Goal: Navigation & Orientation: Find specific page/section

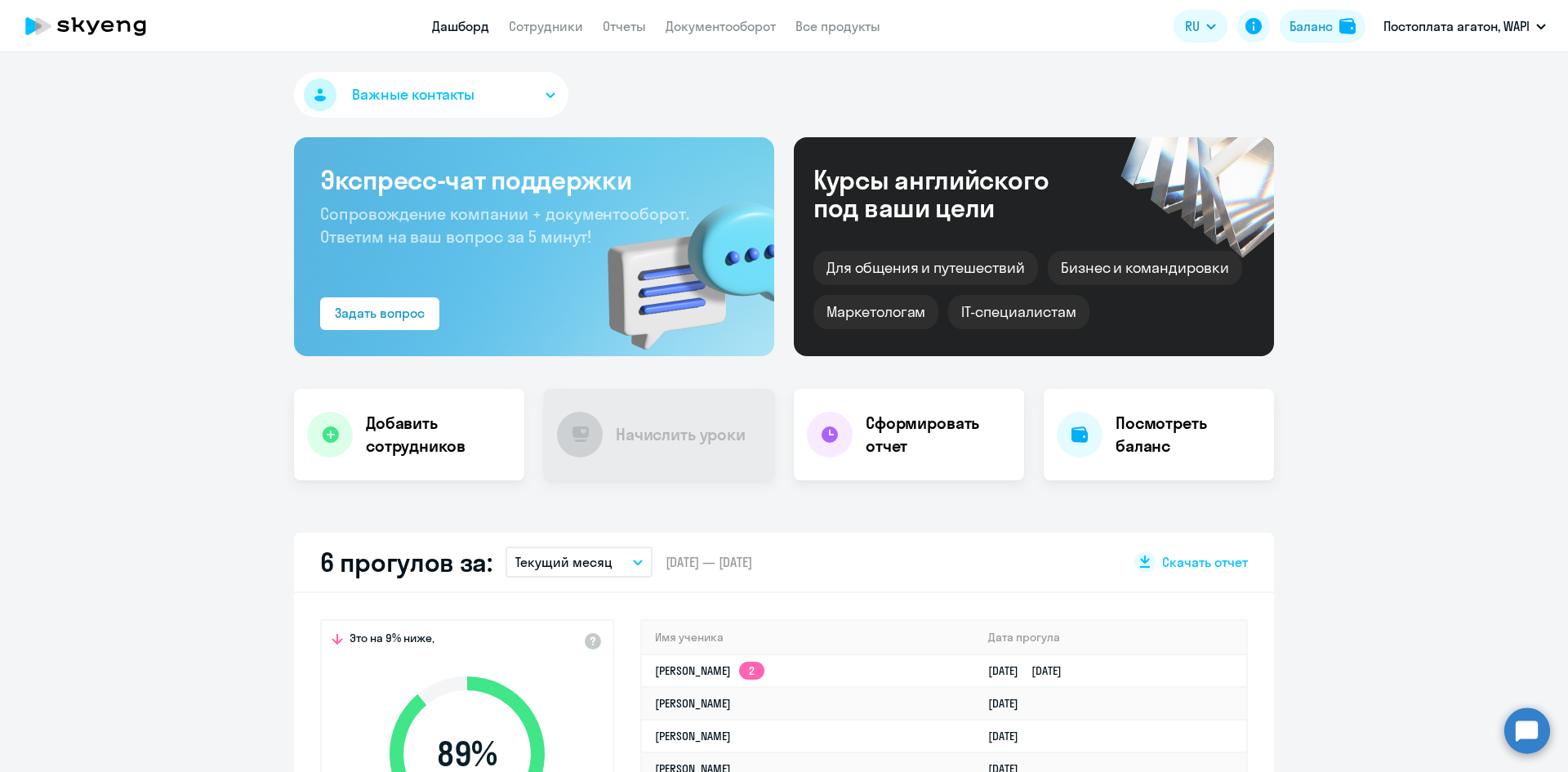
select select "30"
click at [1428, 74] on li "Предоплата ОАЭ, WAPI" at bounding box center [1465, 76] width 179 height 41
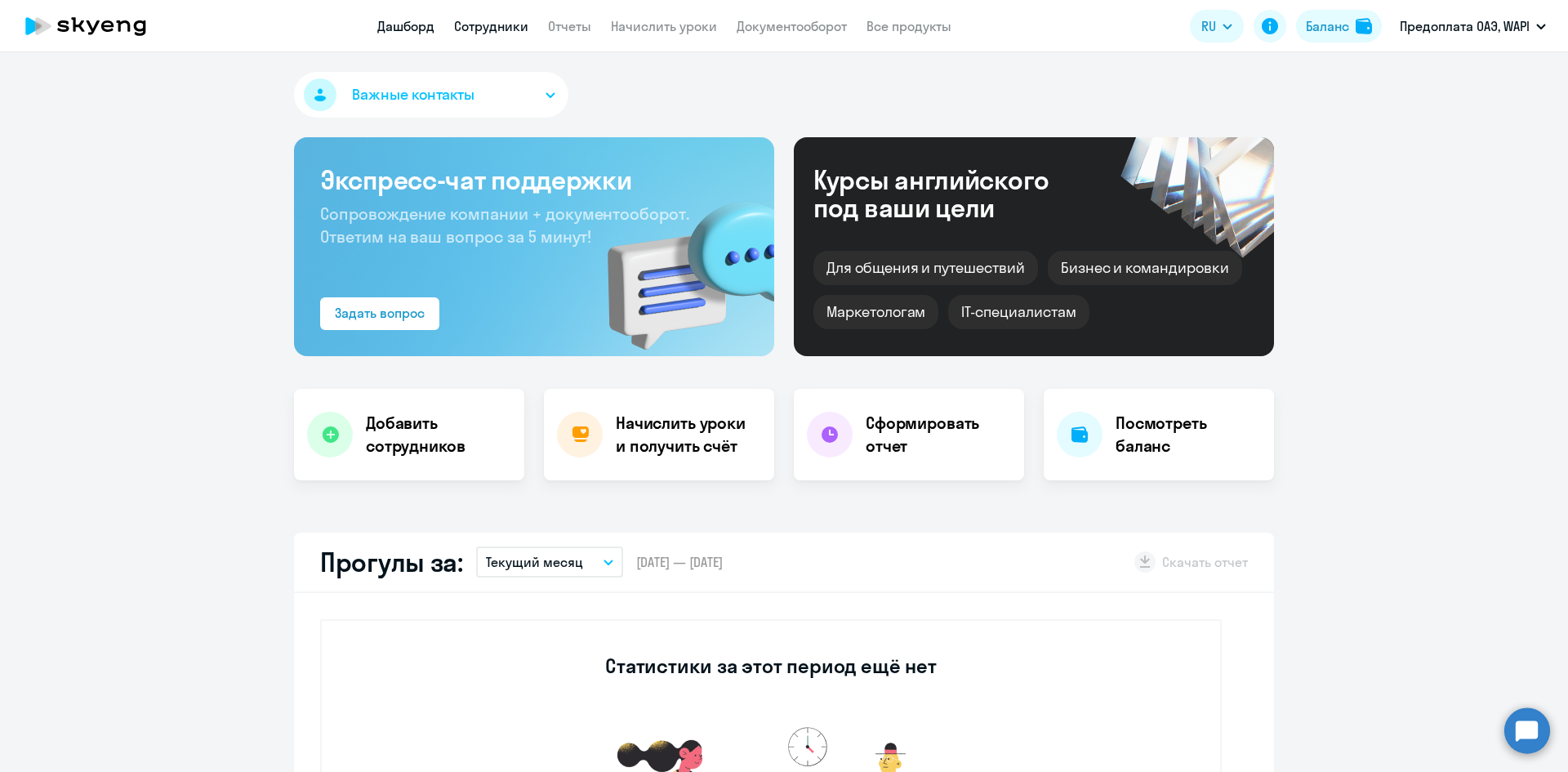
click at [515, 31] on link "Сотрудники" at bounding box center [491, 26] width 75 height 16
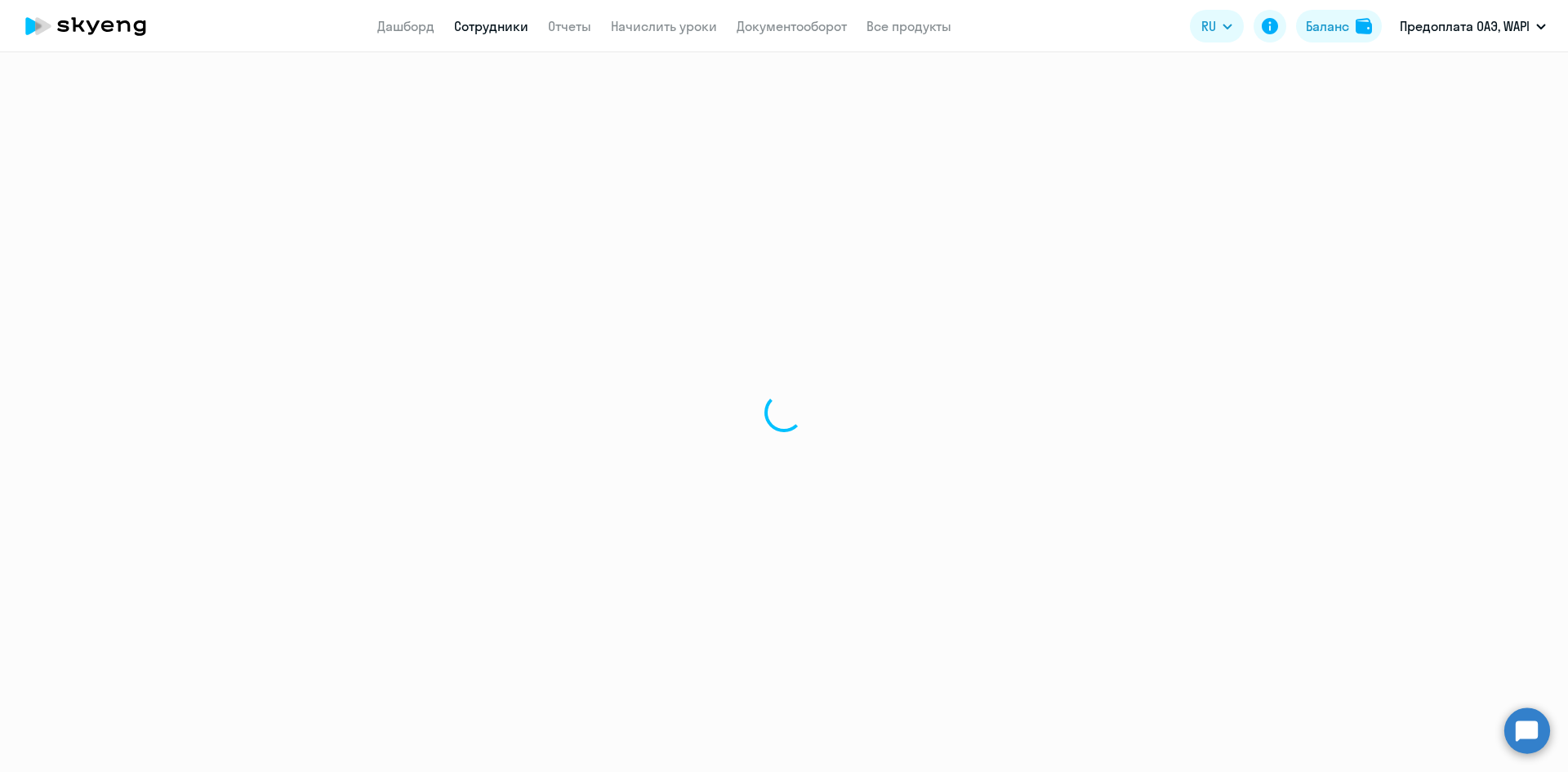
select select "30"
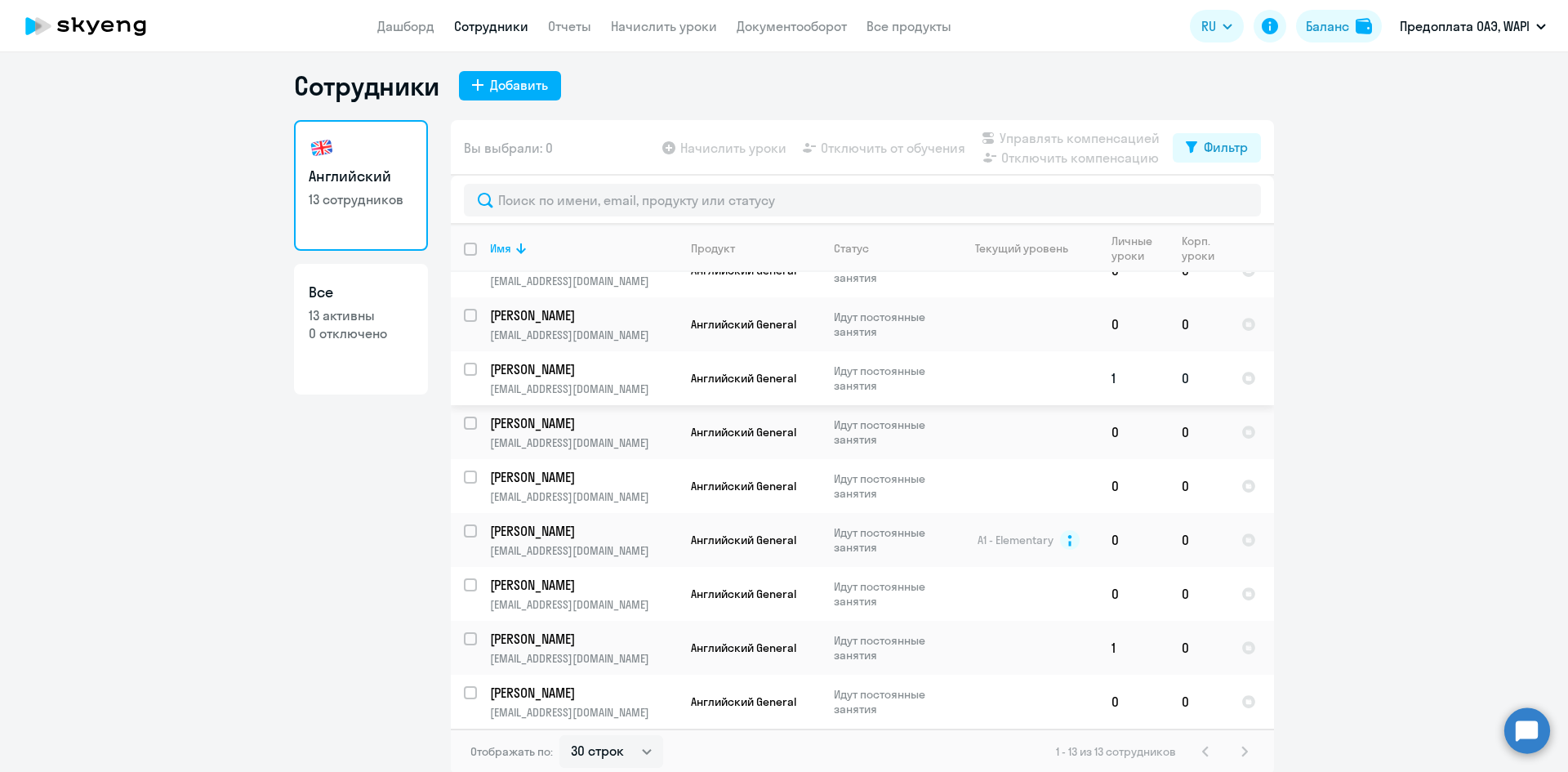
scroll to position [10, 0]
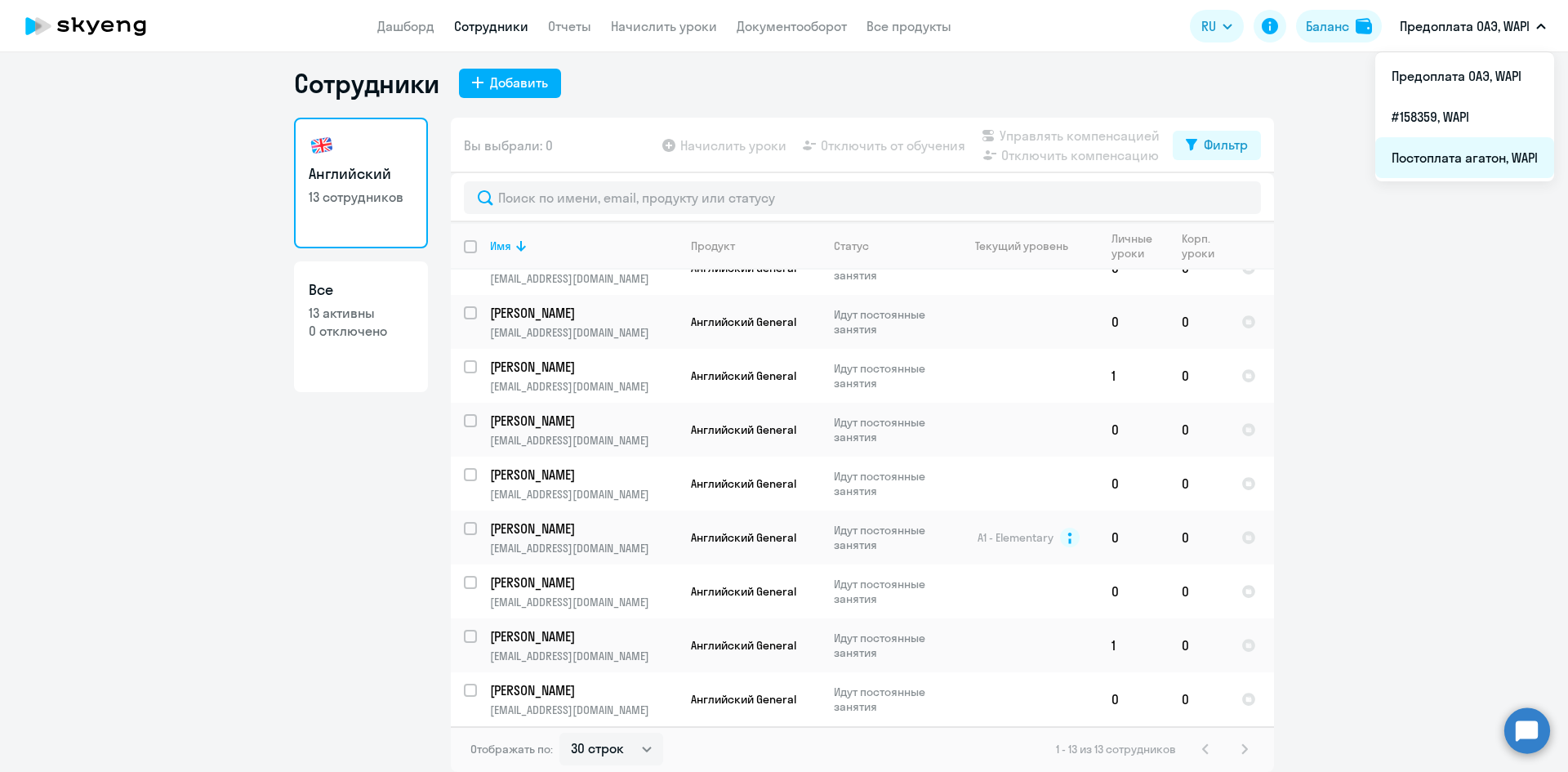
click at [1455, 153] on li "Постоплата агатон, WAPI" at bounding box center [1465, 158] width 179 height 41
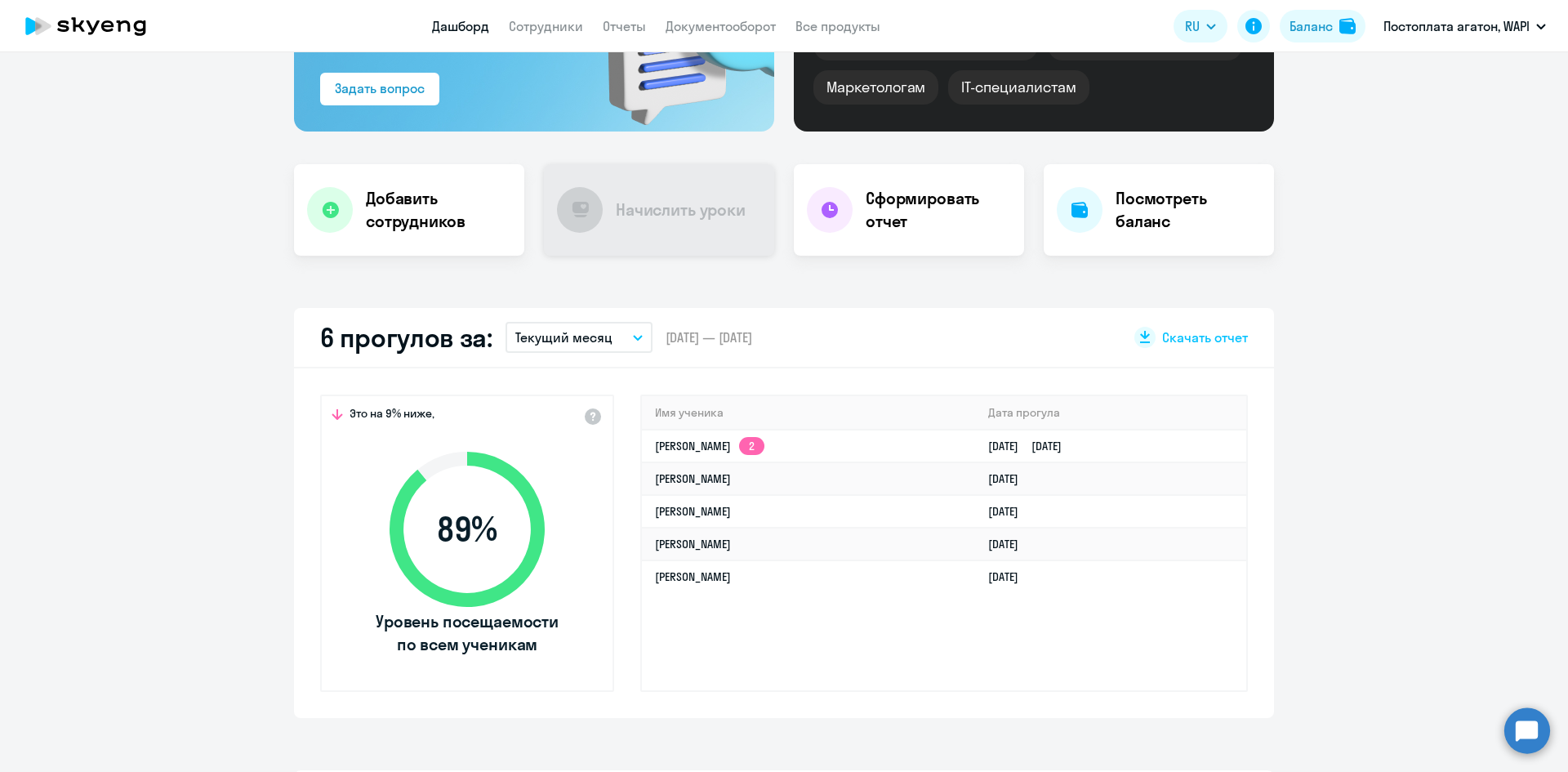
scroll to position [10, 0]
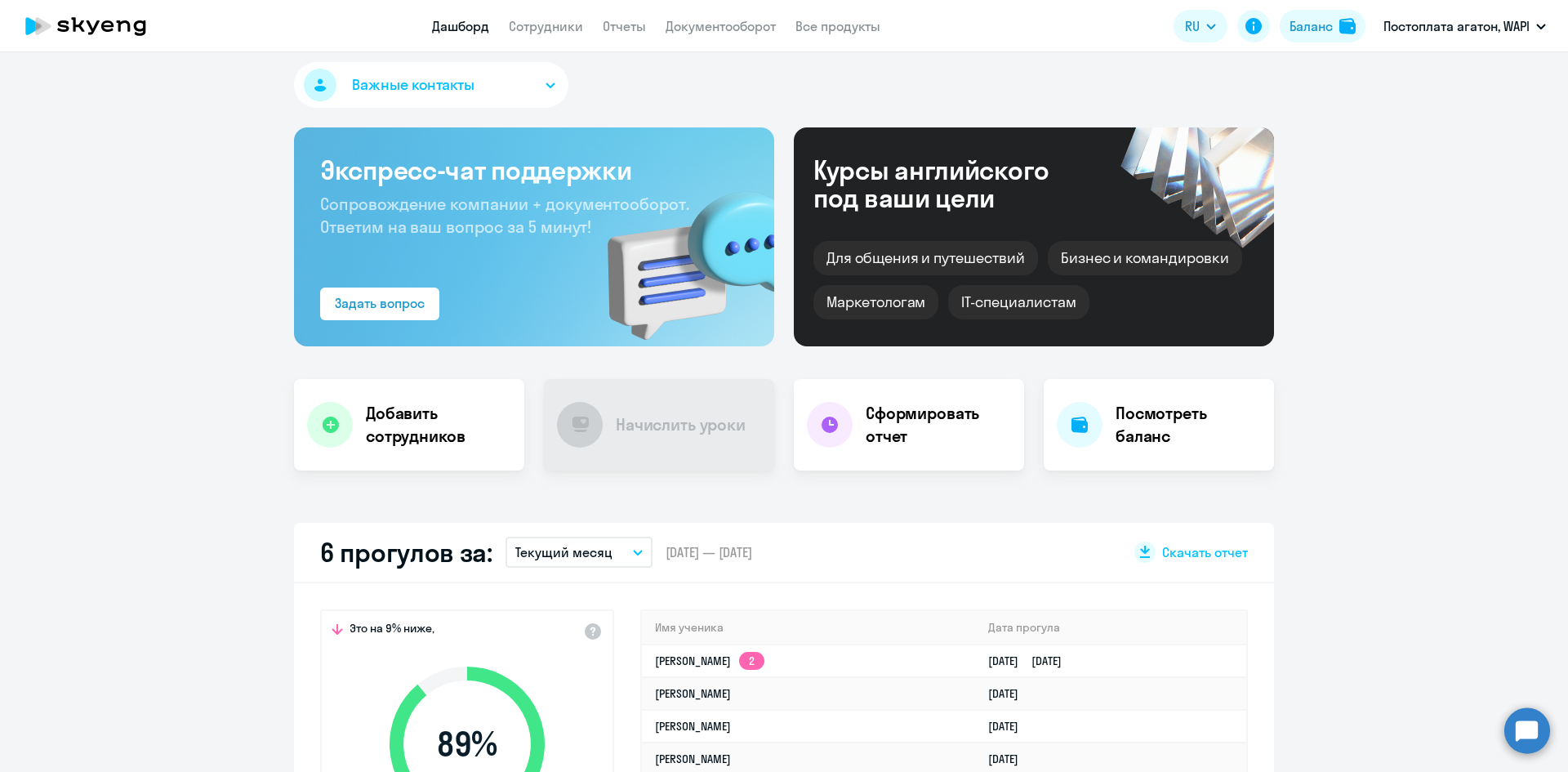
select select "30"
click at [529, 33] on link "Сотрудники" at bounding box center [546, 26] width 75 height 16
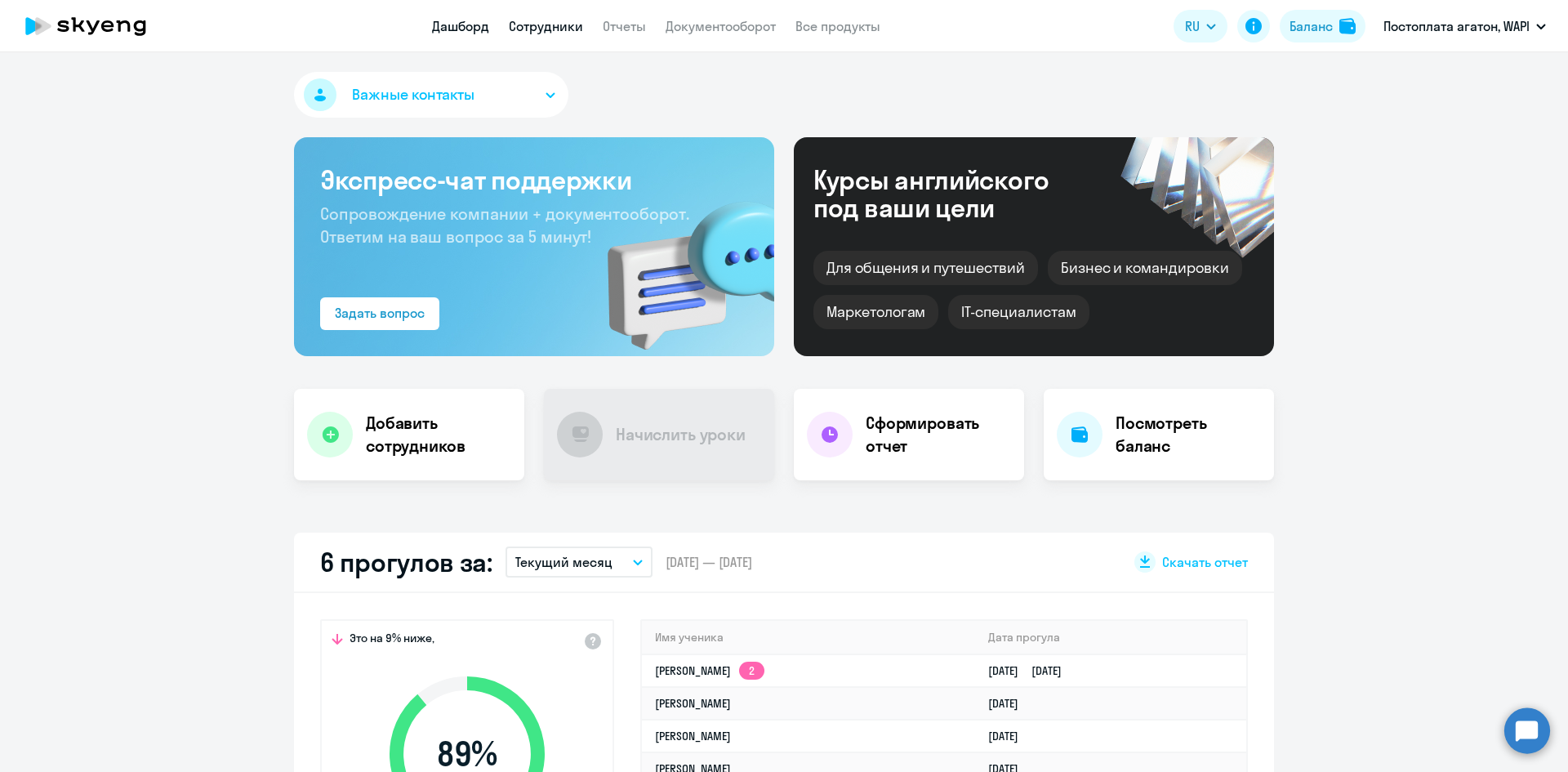
select select "30"
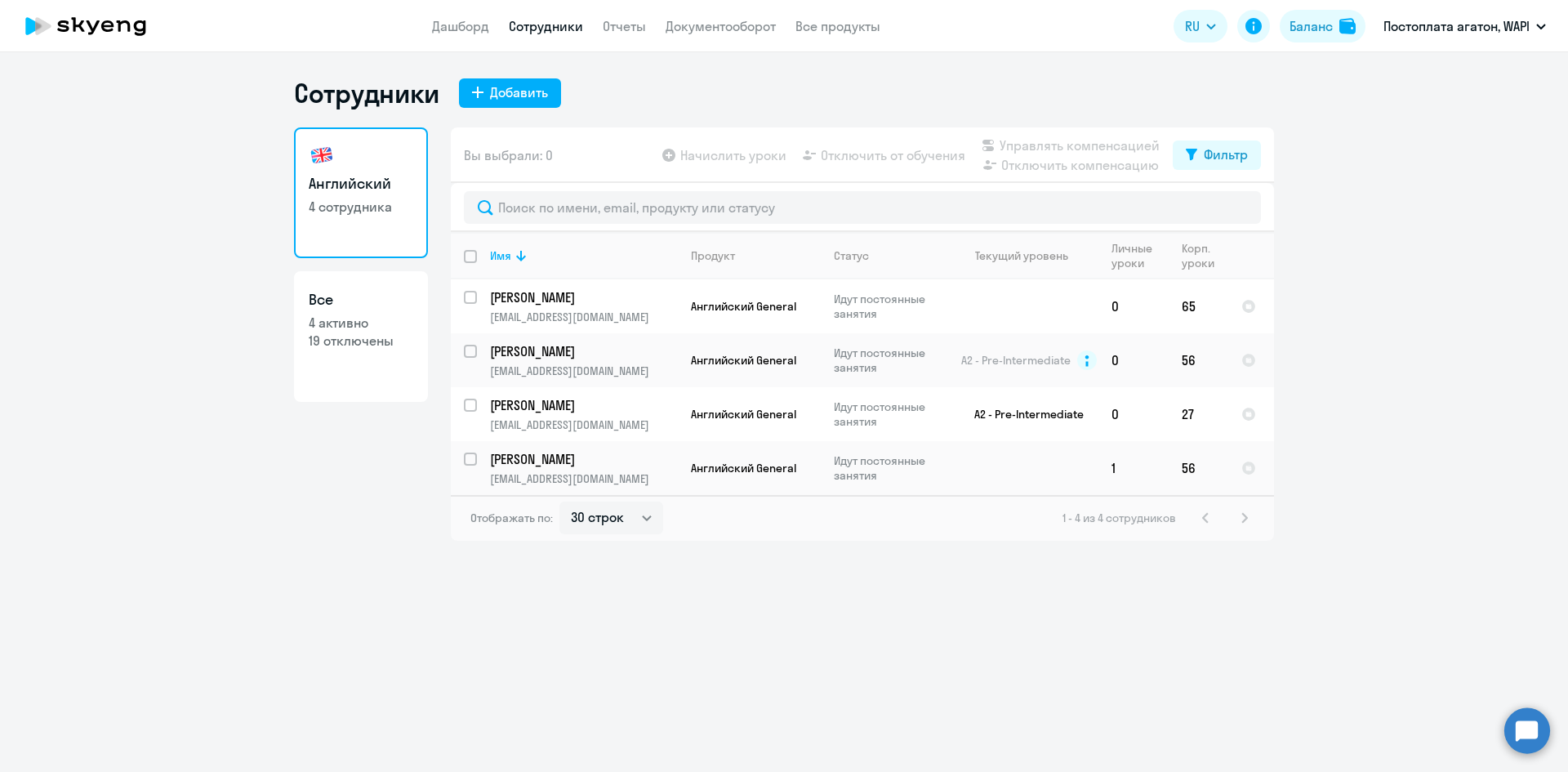
click at [539, 26] on link "Сотрудники" at bounding box center [546, 26] width 75 height 16
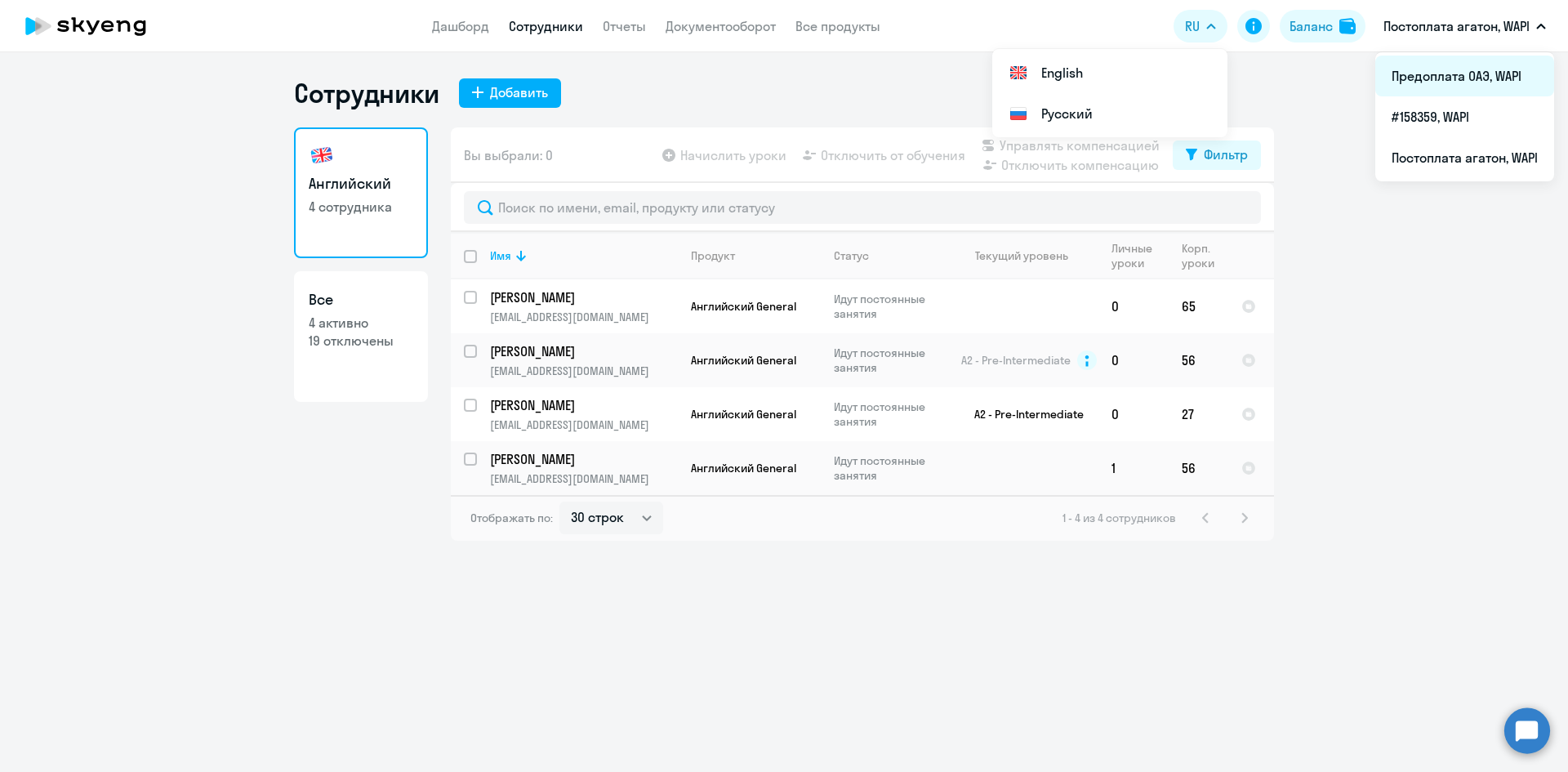
click at [1435, 71] on li "Предоплата ОАЭ, WAPI" at bounding box center [1465, 76] width 179 height 41
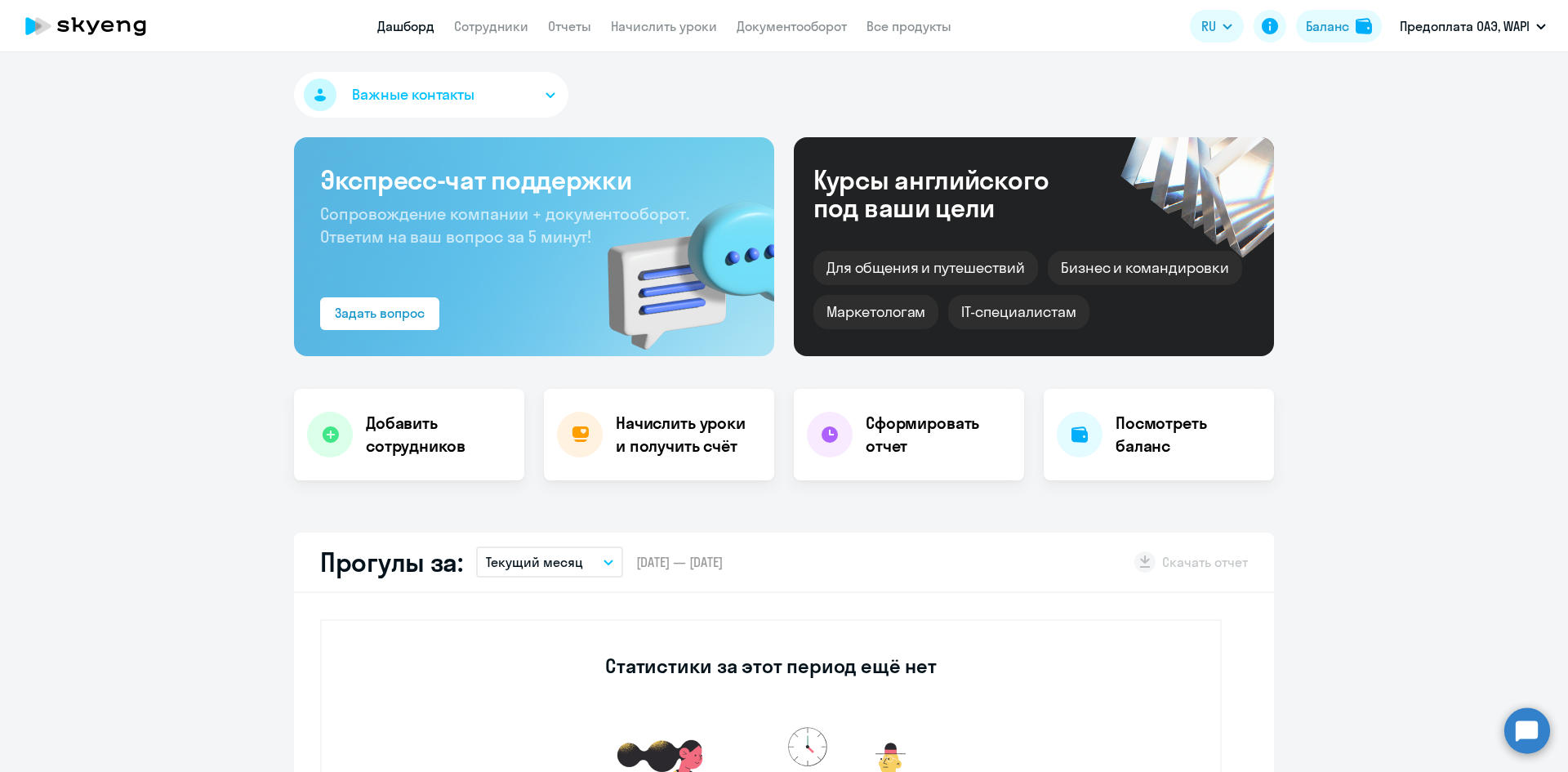
select select "30"
click at [519, 25] on link "Сотрудники" at bounding box center [491, 26] width 75 height 16
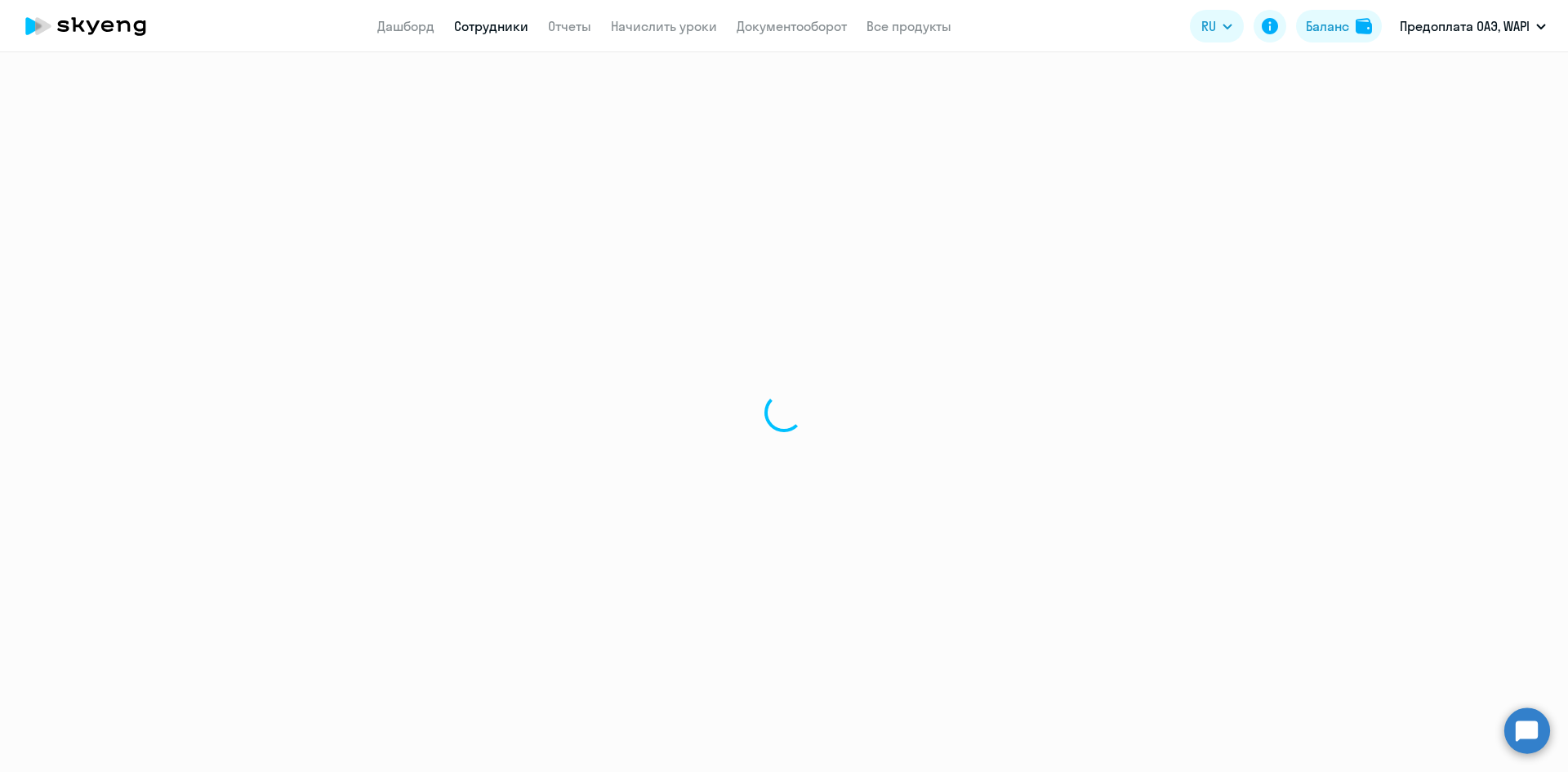
select select "30"
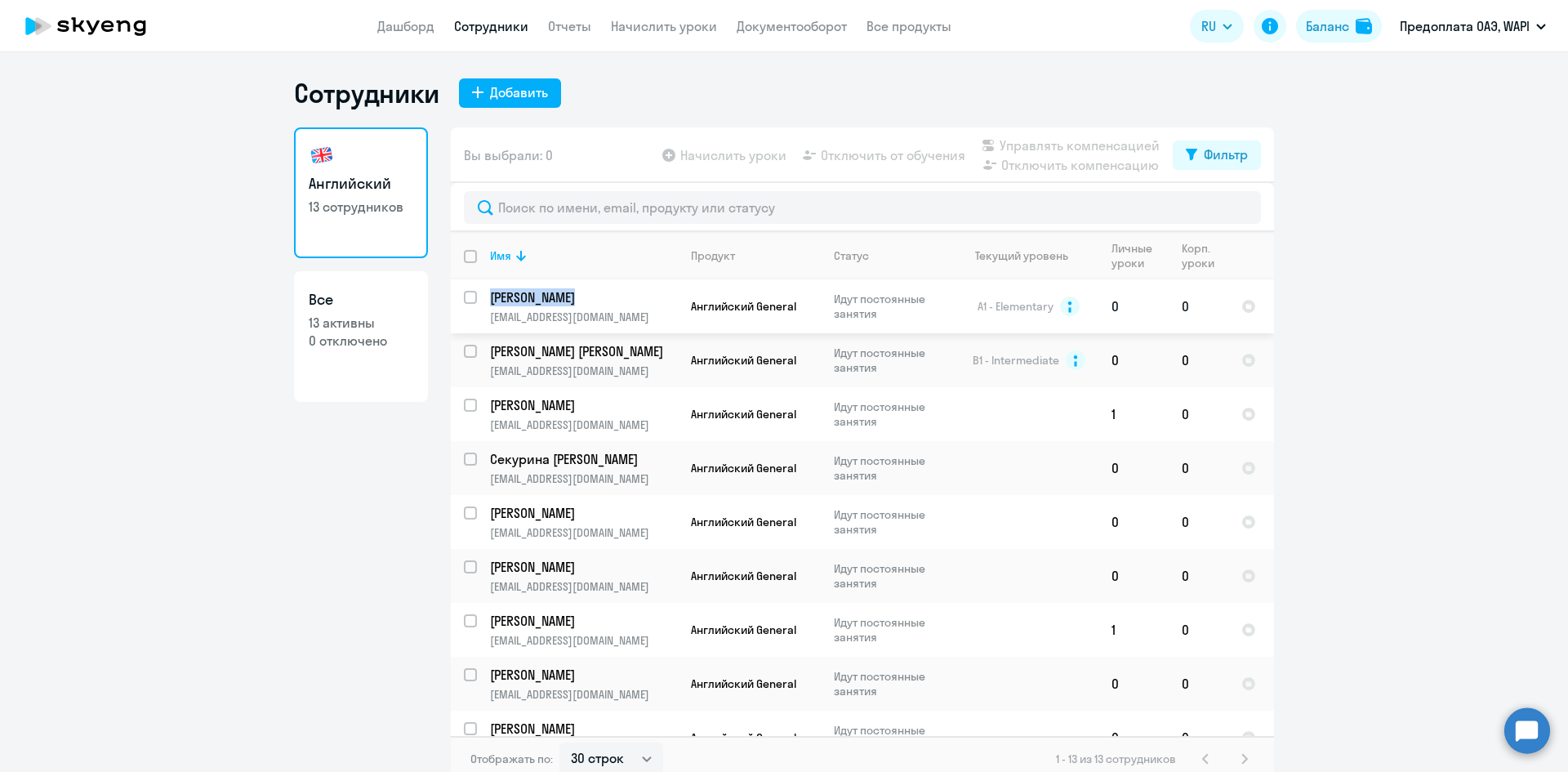
drag, startPoint x: 482, startPoint y: 299, endPoint x: 578, endPoint y: 305, distance: 96.2
click at [578, 305] on td "[PERSON_NAME] [EMAIL_ADDRESS][DOMAIN_NAME]" at bounding box center [577, 307] width 201 height 54
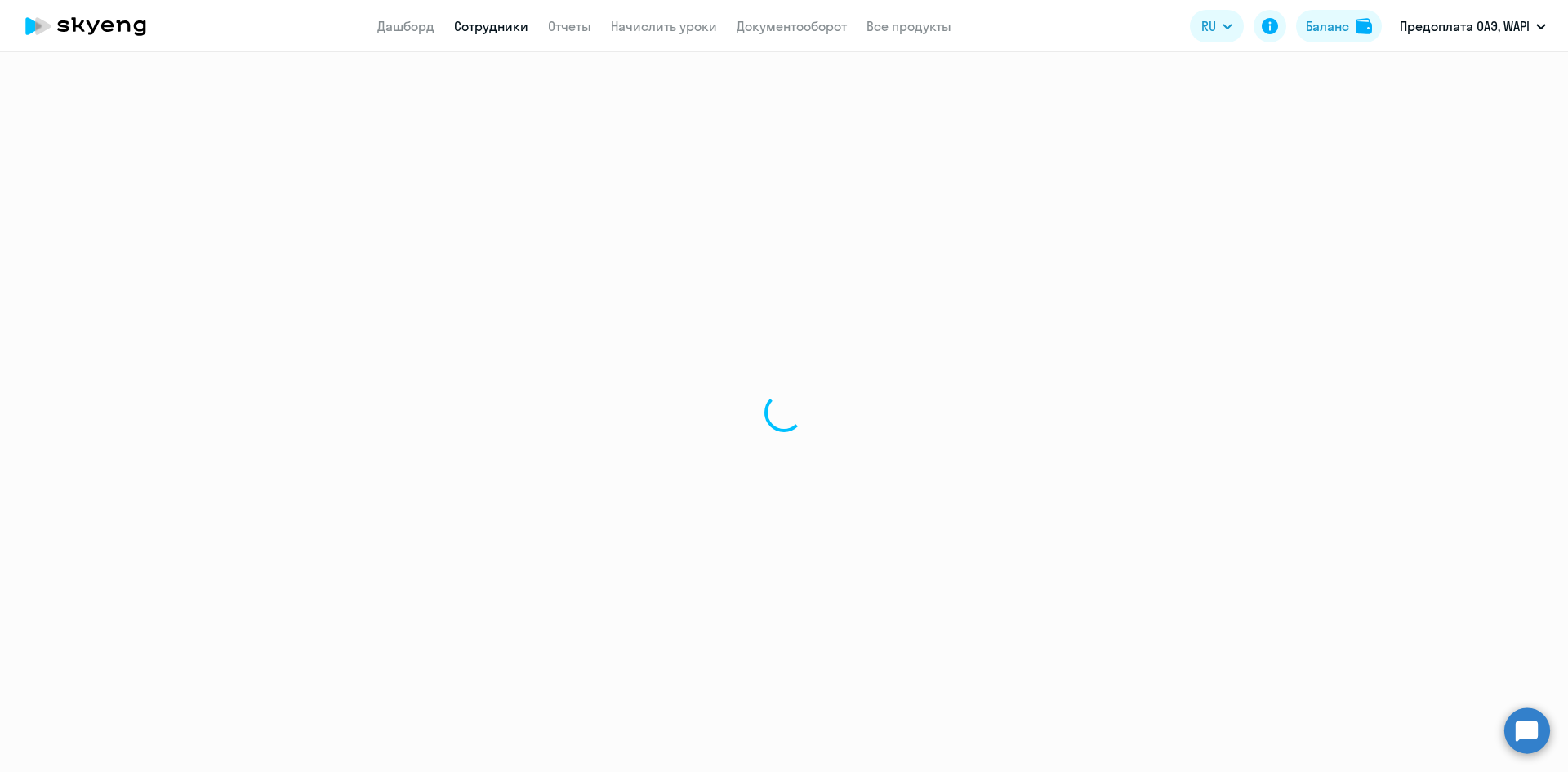
select select "english"
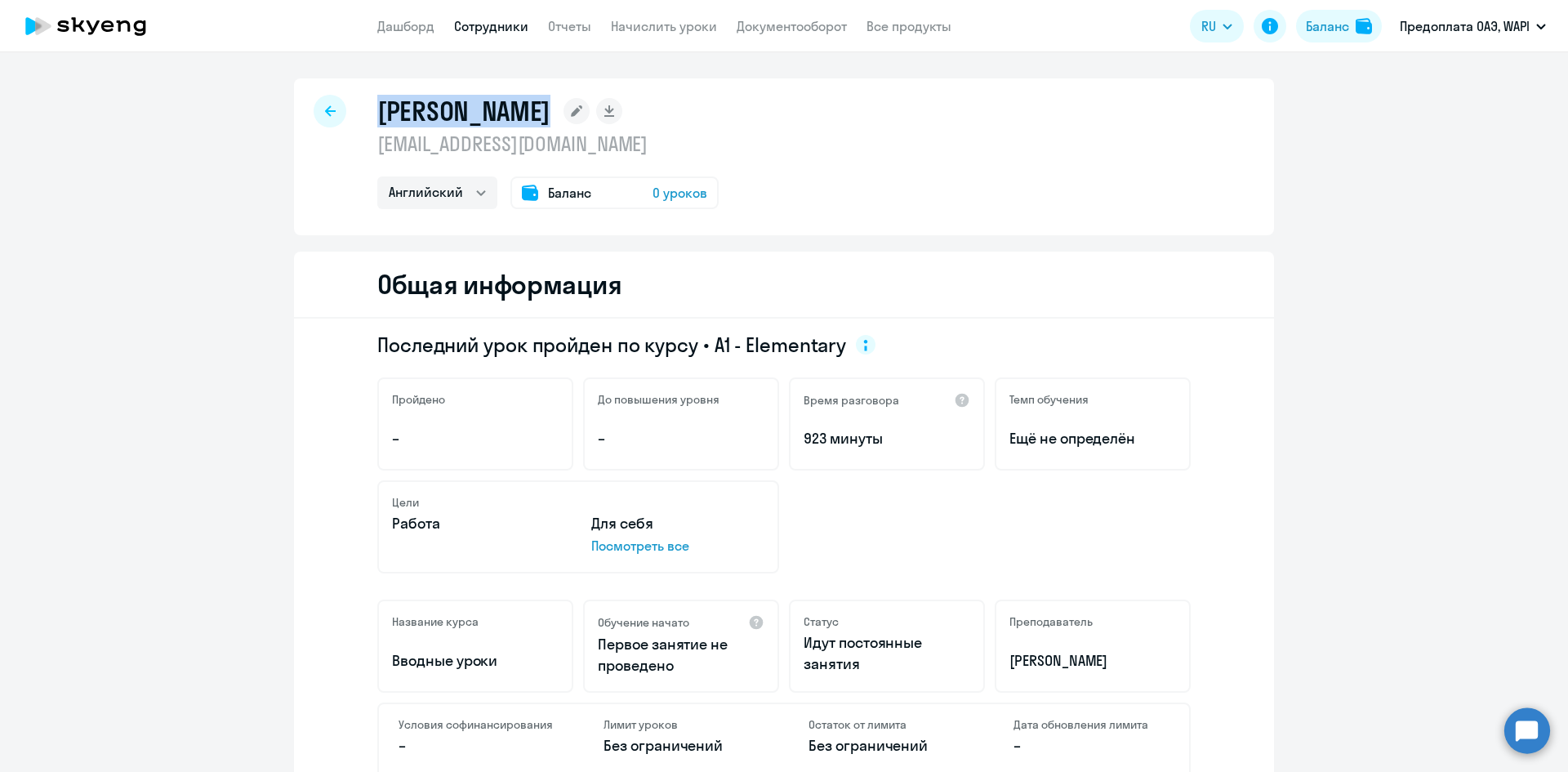
drag, startPoint x: 552, startPoint y: 108, endPoint x: 377, endPoint y: 96, distance: 175.4
click at [377, 96] on h1 "[PERSON_NAME]" at bounding box center [463, 112] width 173 height 33
copy h1 "[PERSON_NAME]"
select select "30"
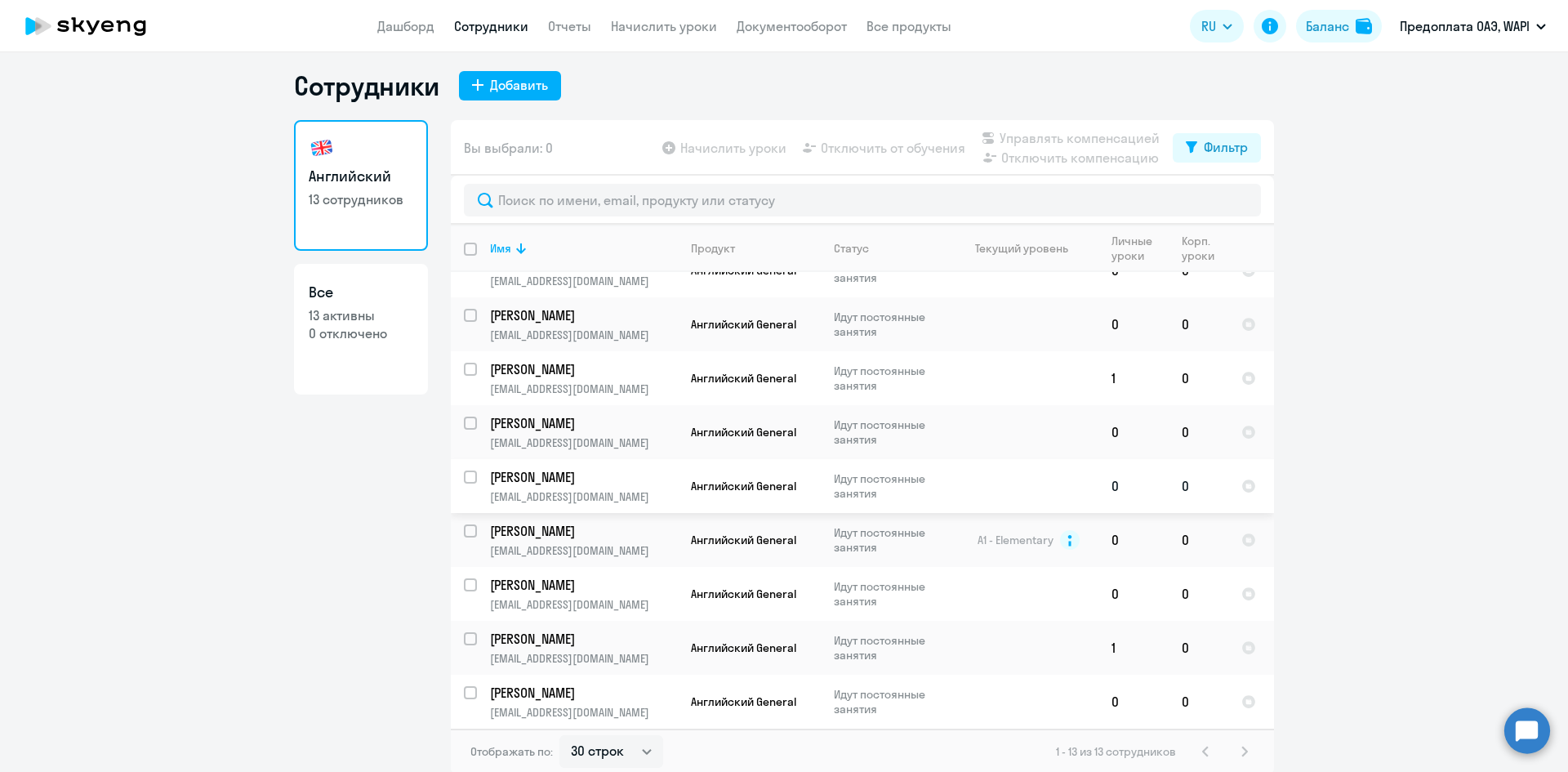
scroll to position [10, 0]
click at [1240, 747] on div "1 - 13 из 13 сотрудников" at bounding box center [1155, 749] width 198 height 20
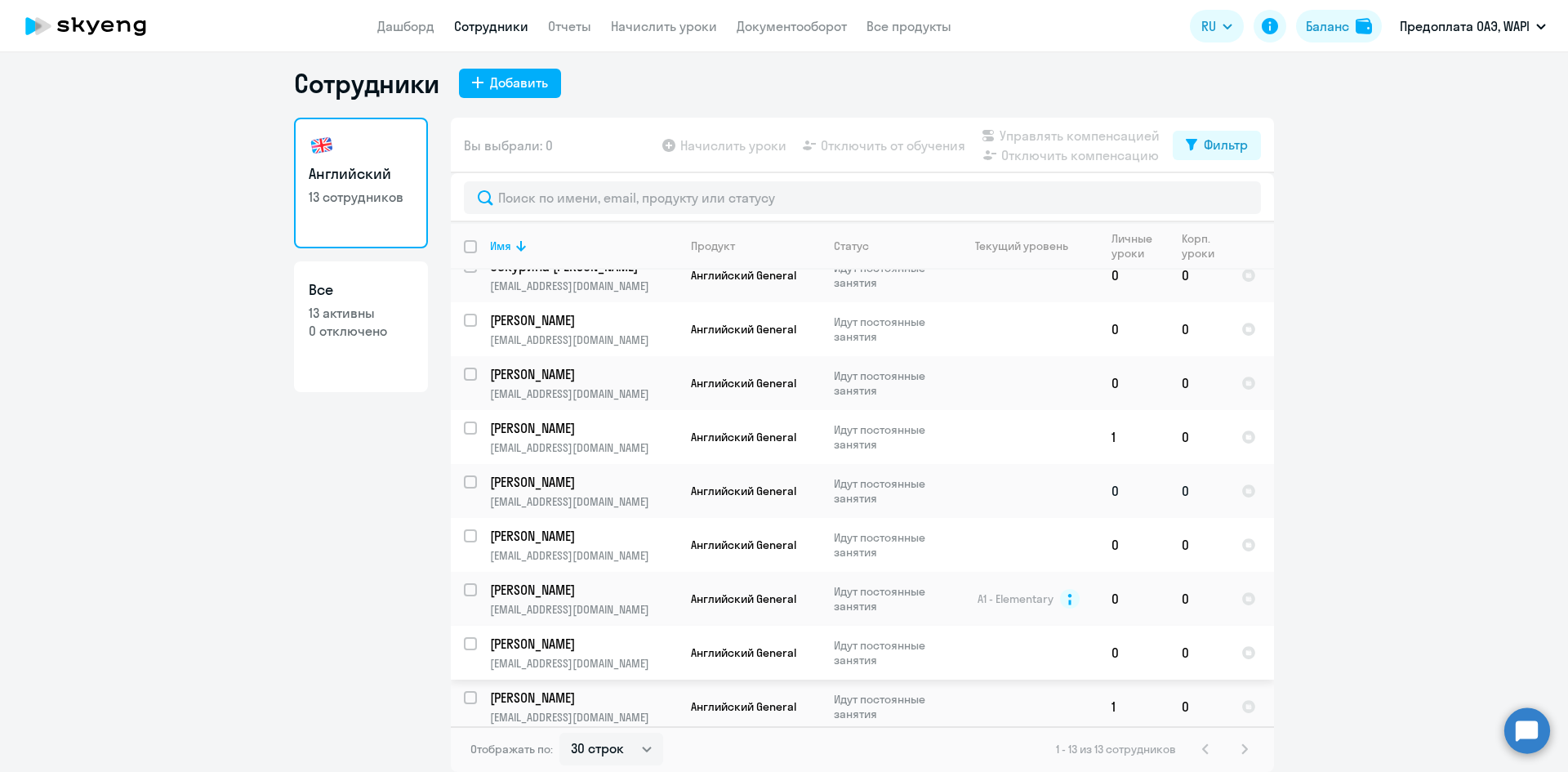
scroll to position [0, 0]
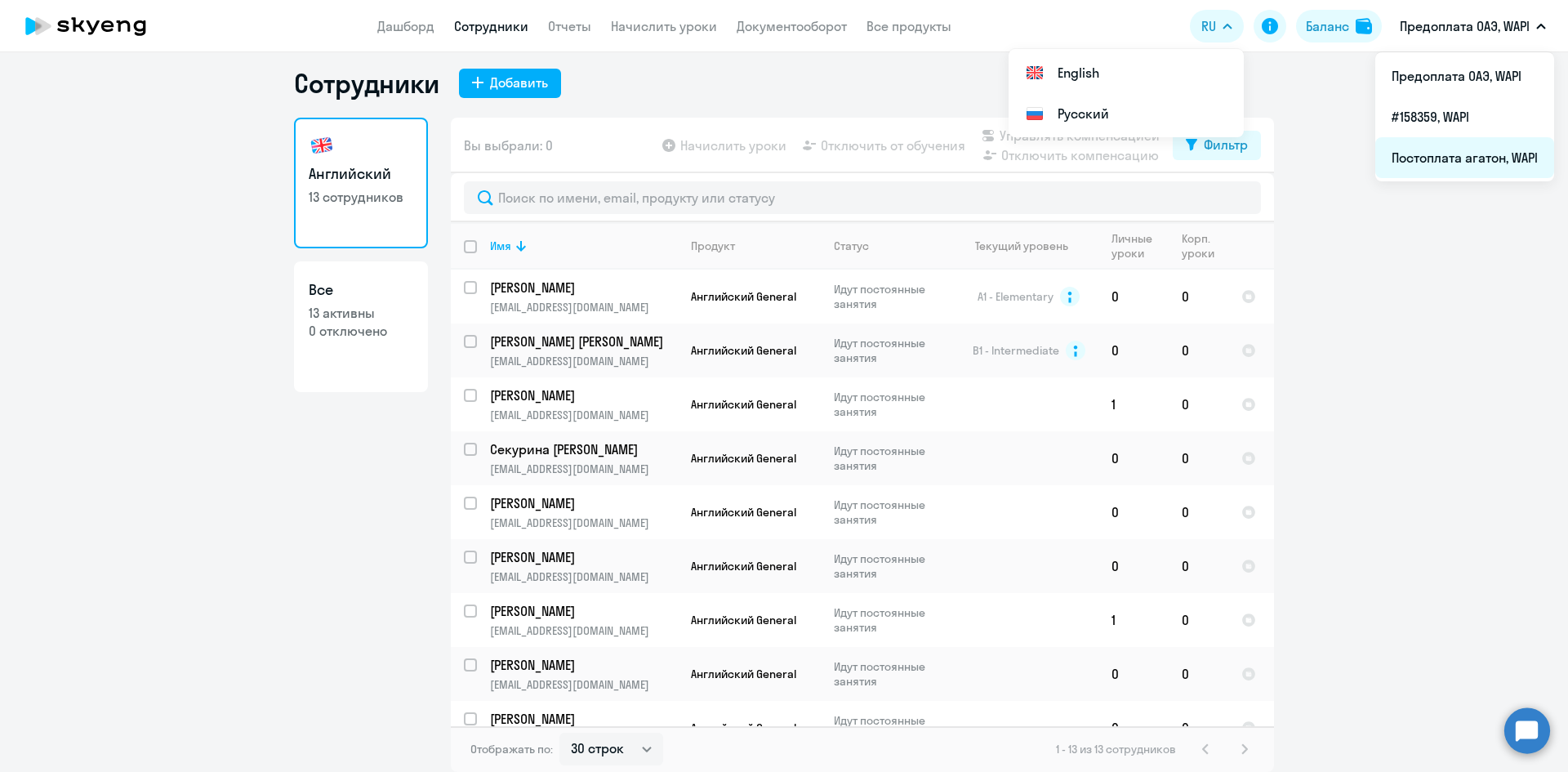
click at [1457, 157] on li "Постоплата агатон, WAPI" at bounding box center [1465, 158] width 179 height 41
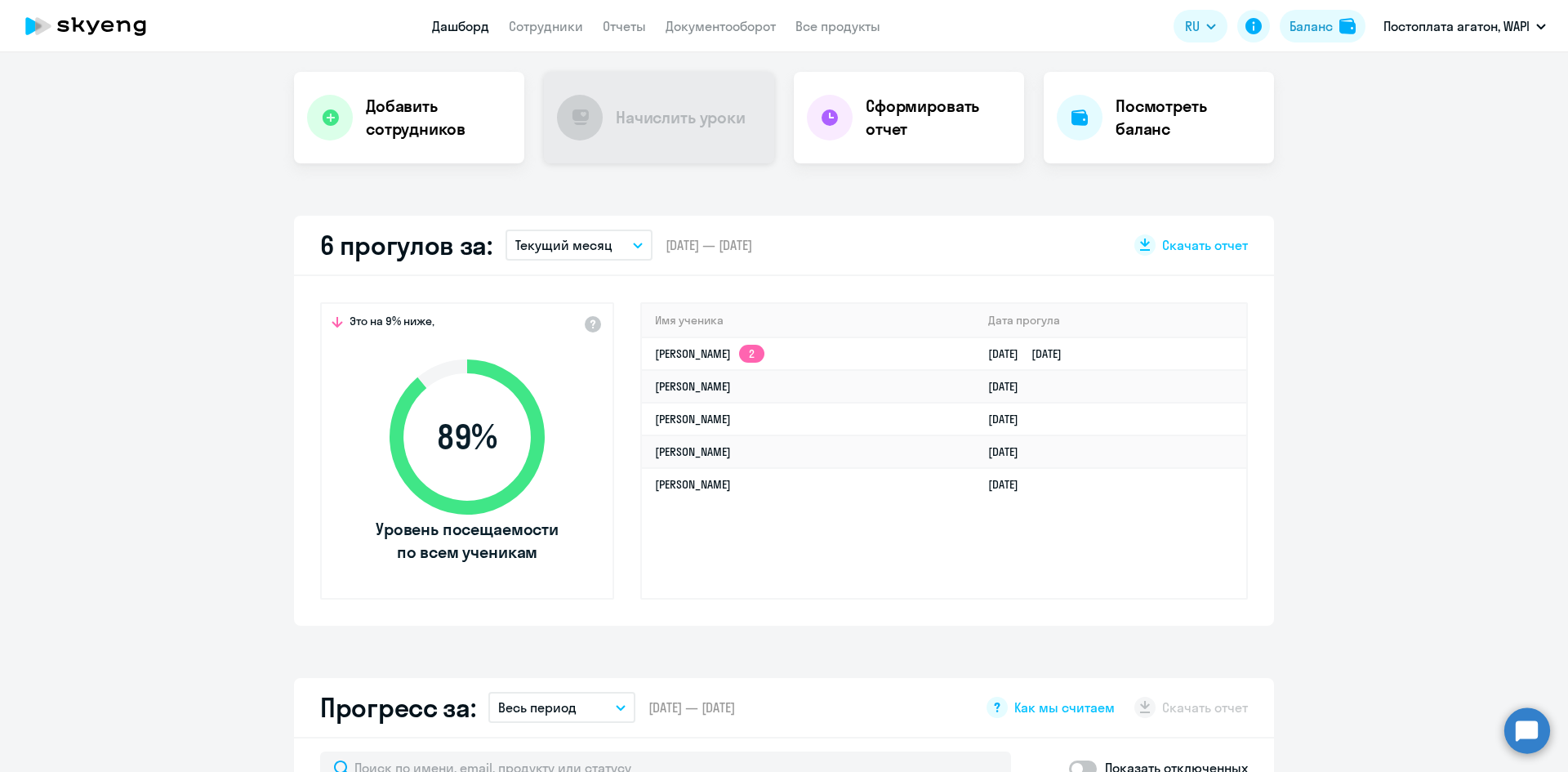
select select "30"
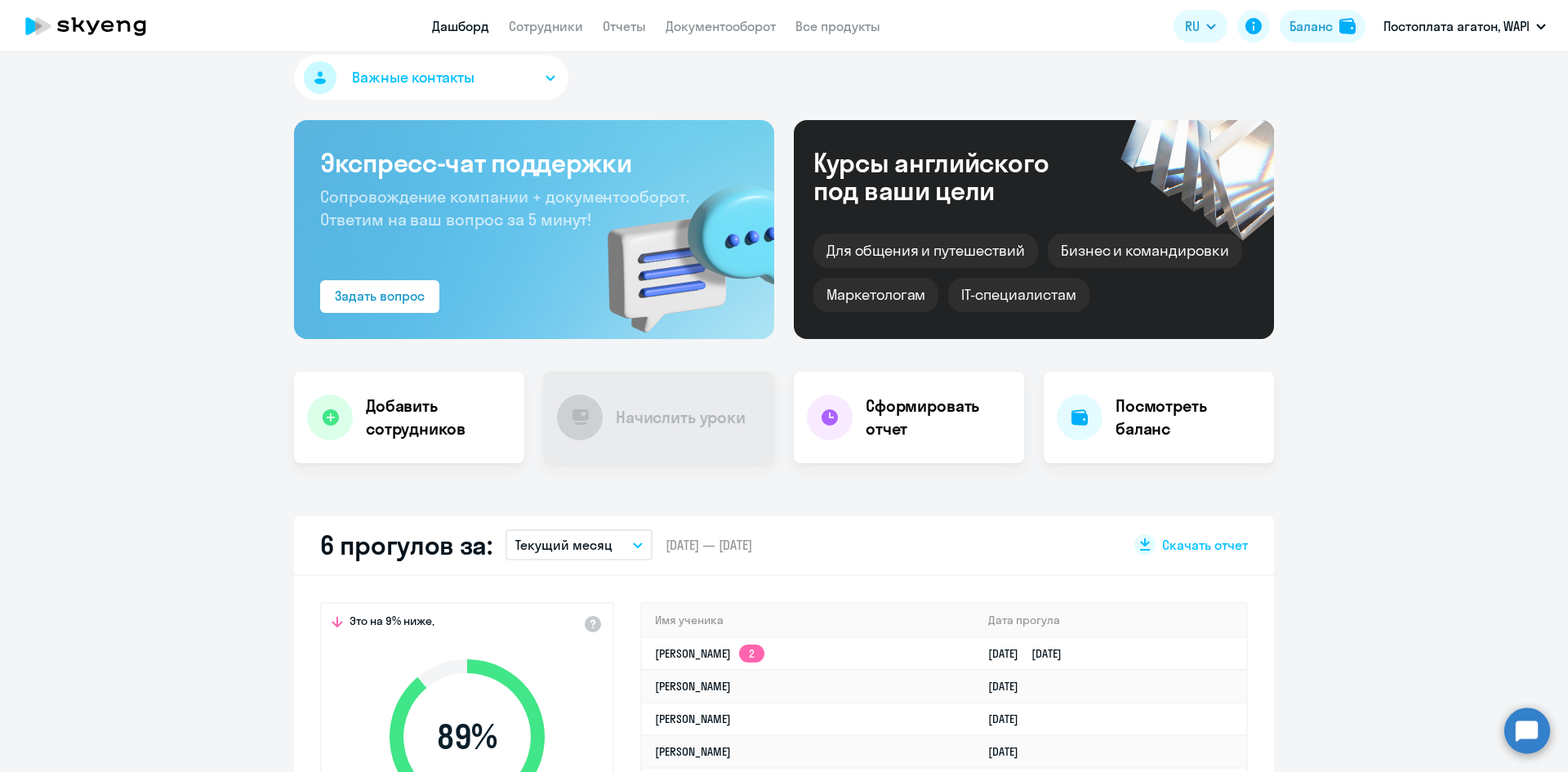
scroll to position [10, 0]
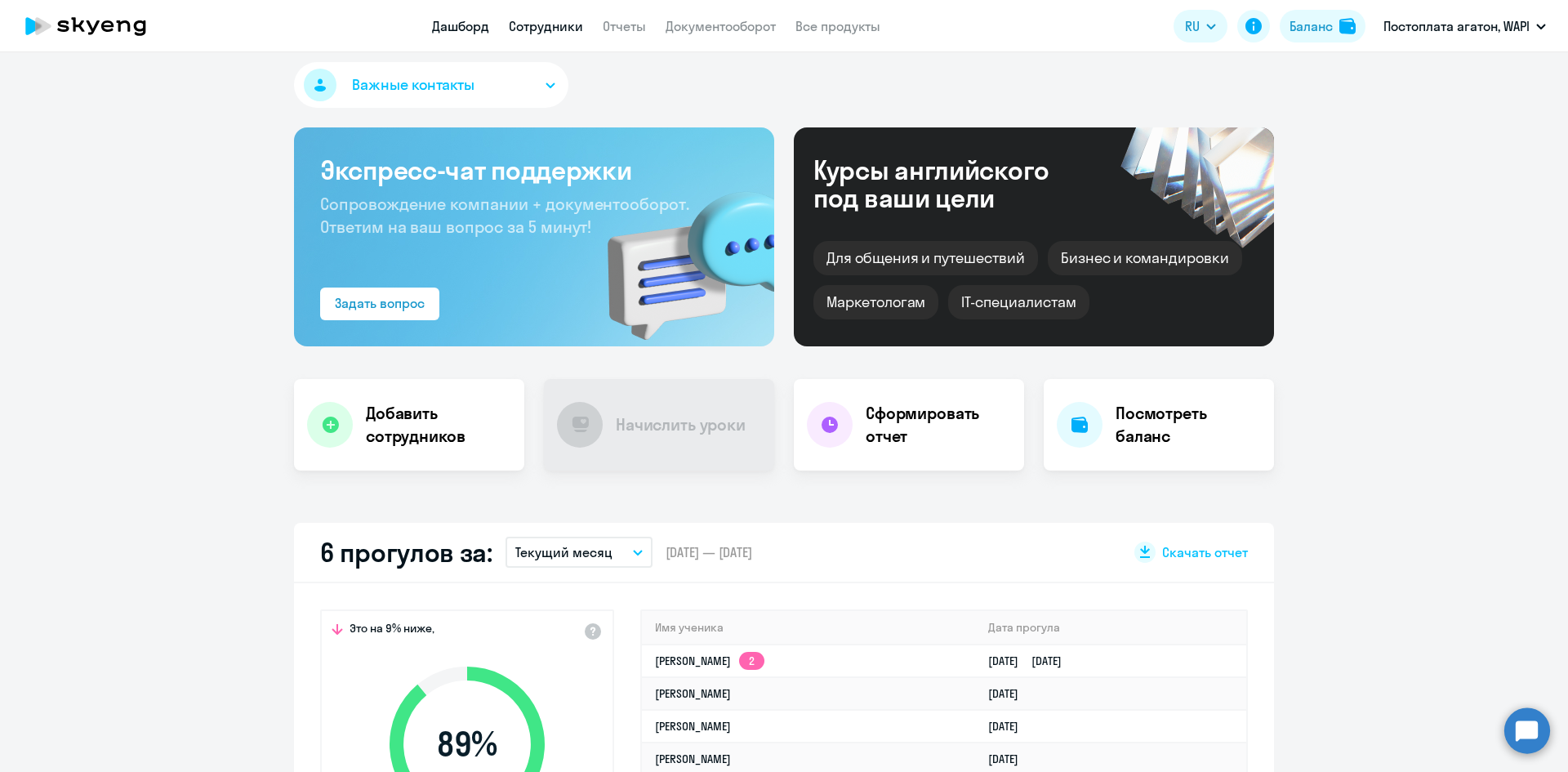
click at [553, 29] on link "Сотрудники" at bounding box center [546, 26] width 75 height 16
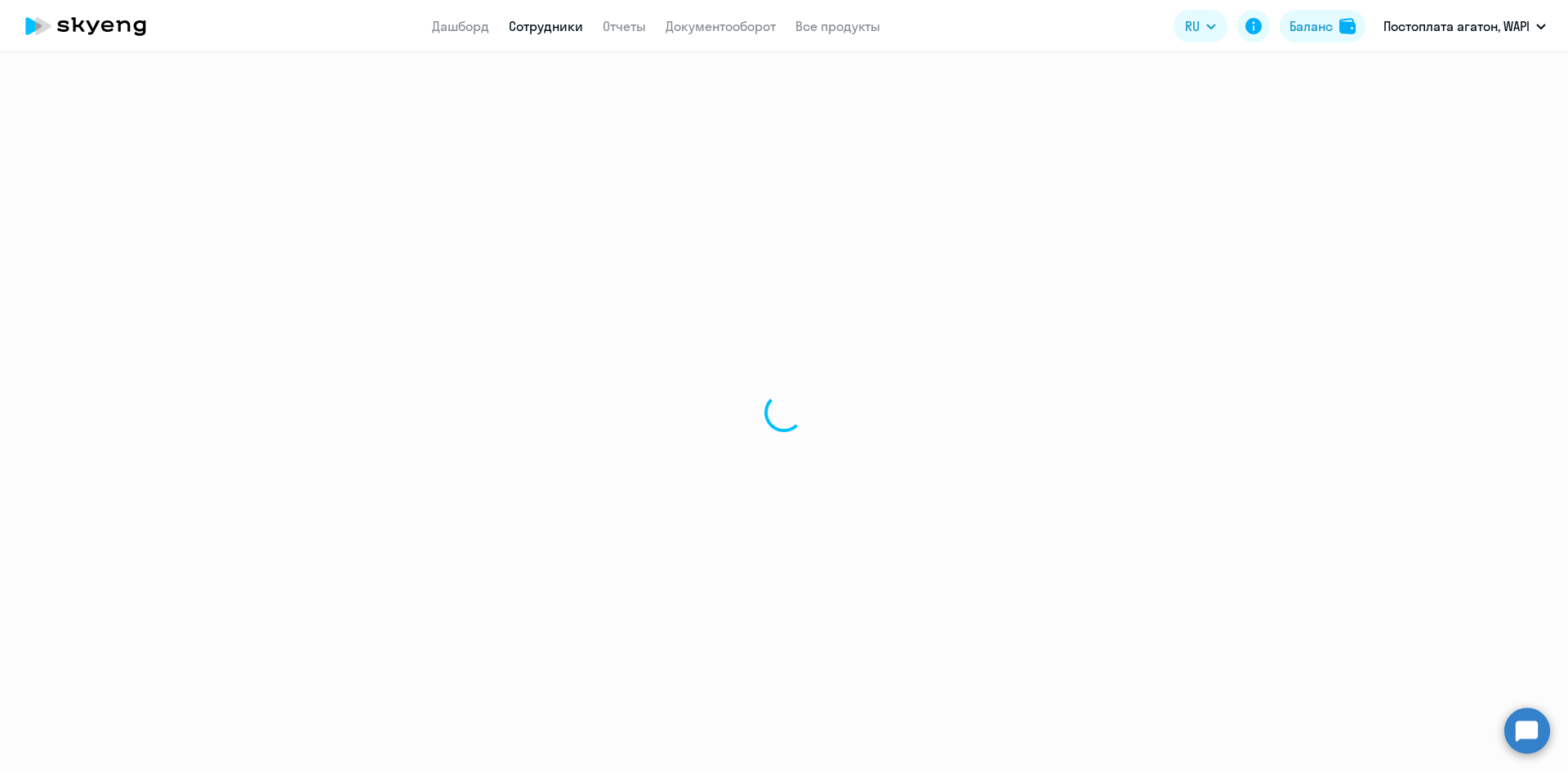
select select "30"
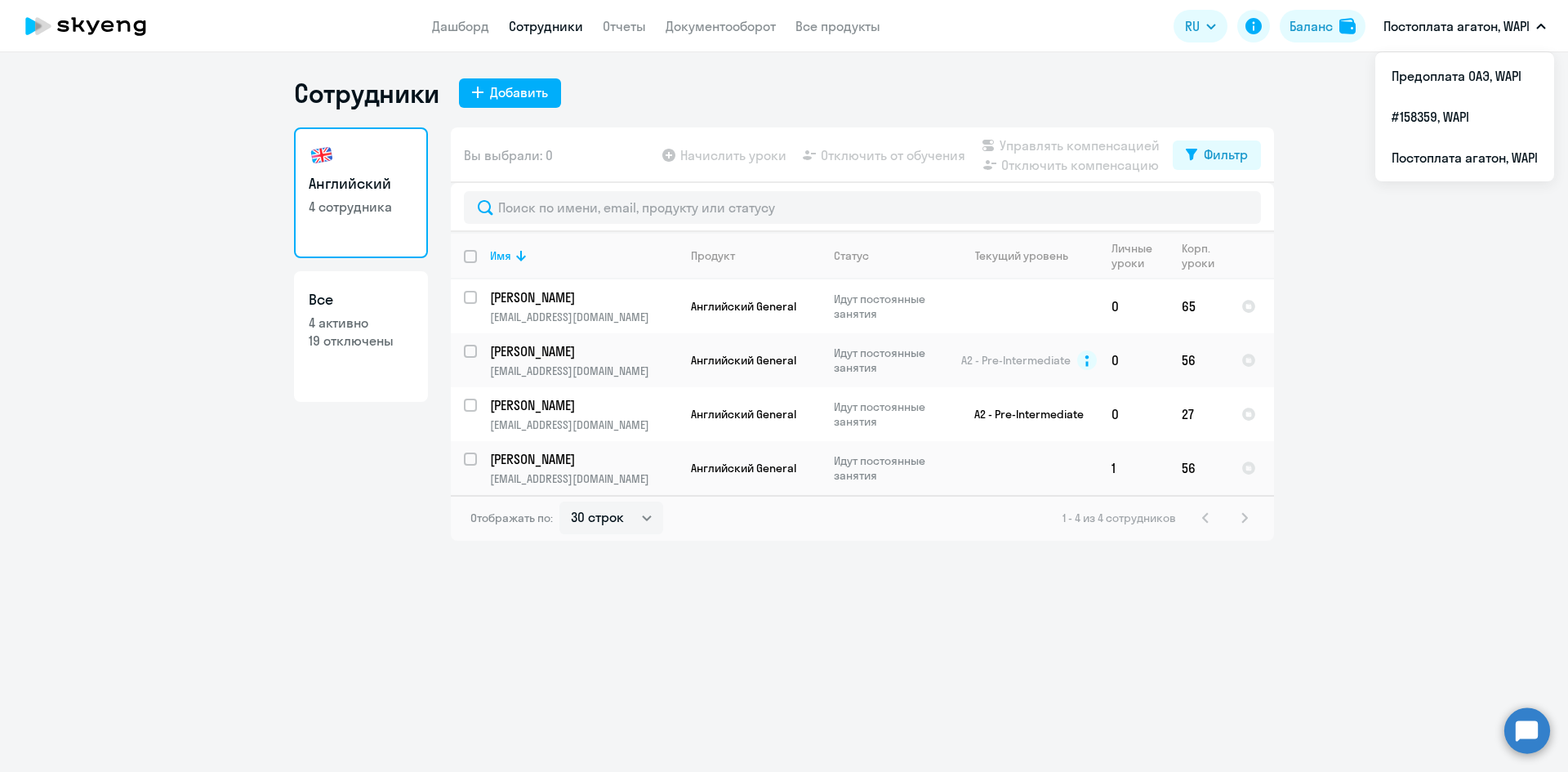
click at [1443, 29] on p "Постоплата агатон, WAPI" at bounding box center [1456, 26] width 146 height 20
click at [1441, 32] on p "Постоплата агатон, WAPI" at bounding box center [1456, 26] width 146 height 20
click at [1441, 115] on li "#158359, WAPI" at bounding box center [1465, 117] width 179 height 41
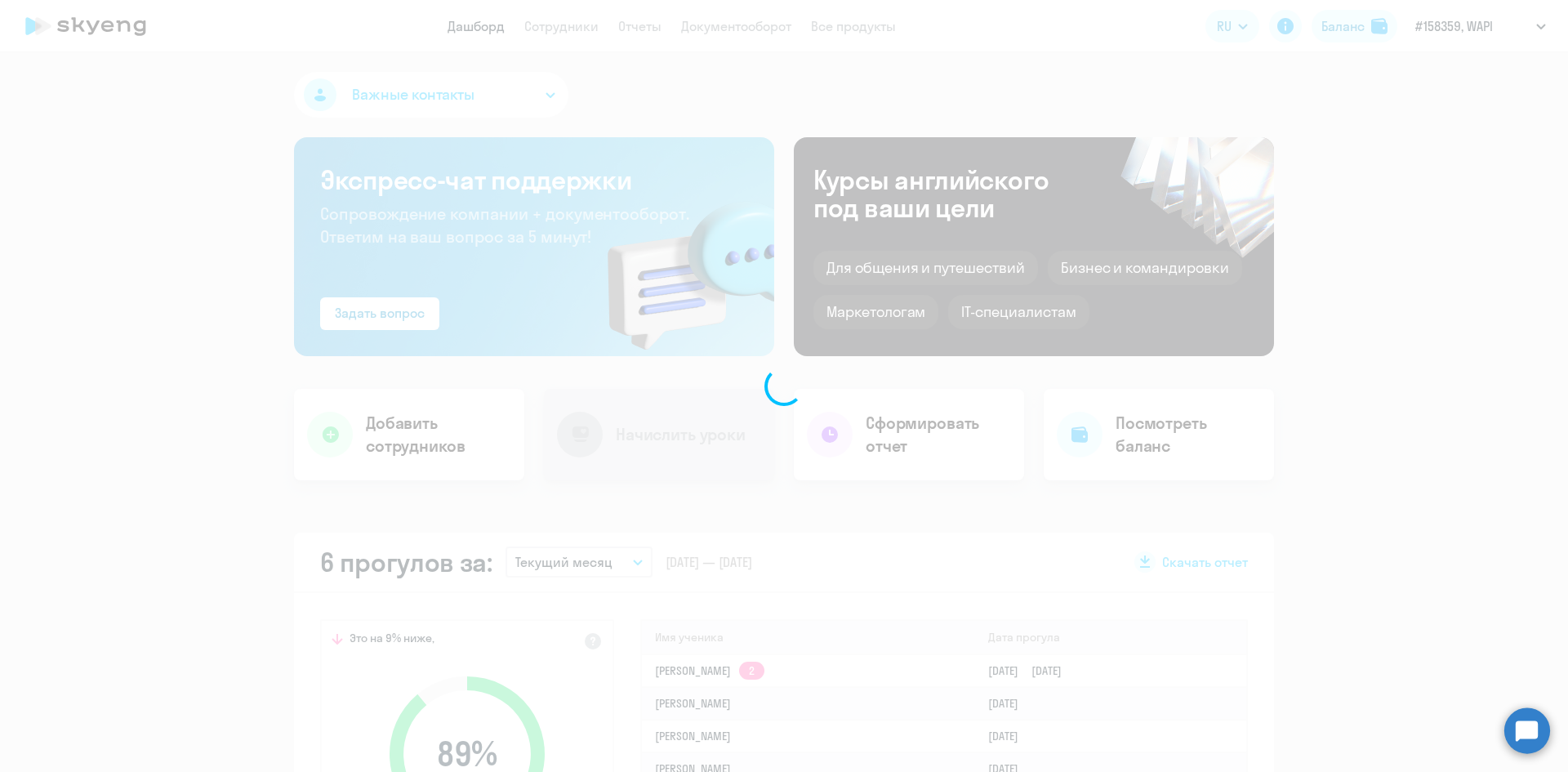
select select "30"
drag, startPoint x: 312, startPoint y: 1, endPoint x: 1184, endPoint y: 83, distance: 875.8
click at [1194, 83] on div at bounding box center [784, 386] width 1568 height 772
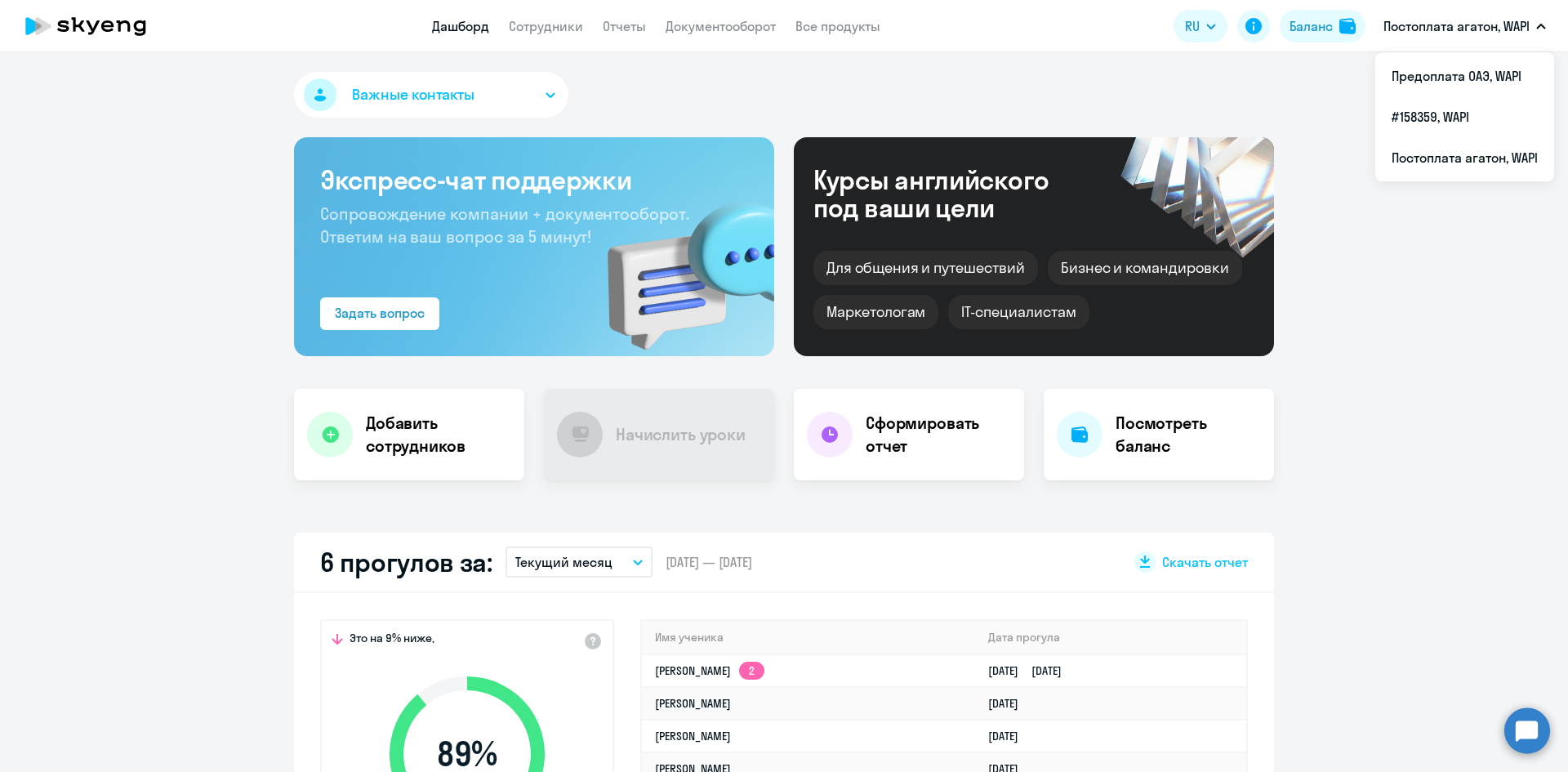
select select "30"
click at [1467, 78] on li "Предоплата ОАЭ, WAPI" at bounding box center [1465, 76] width 179 height 41
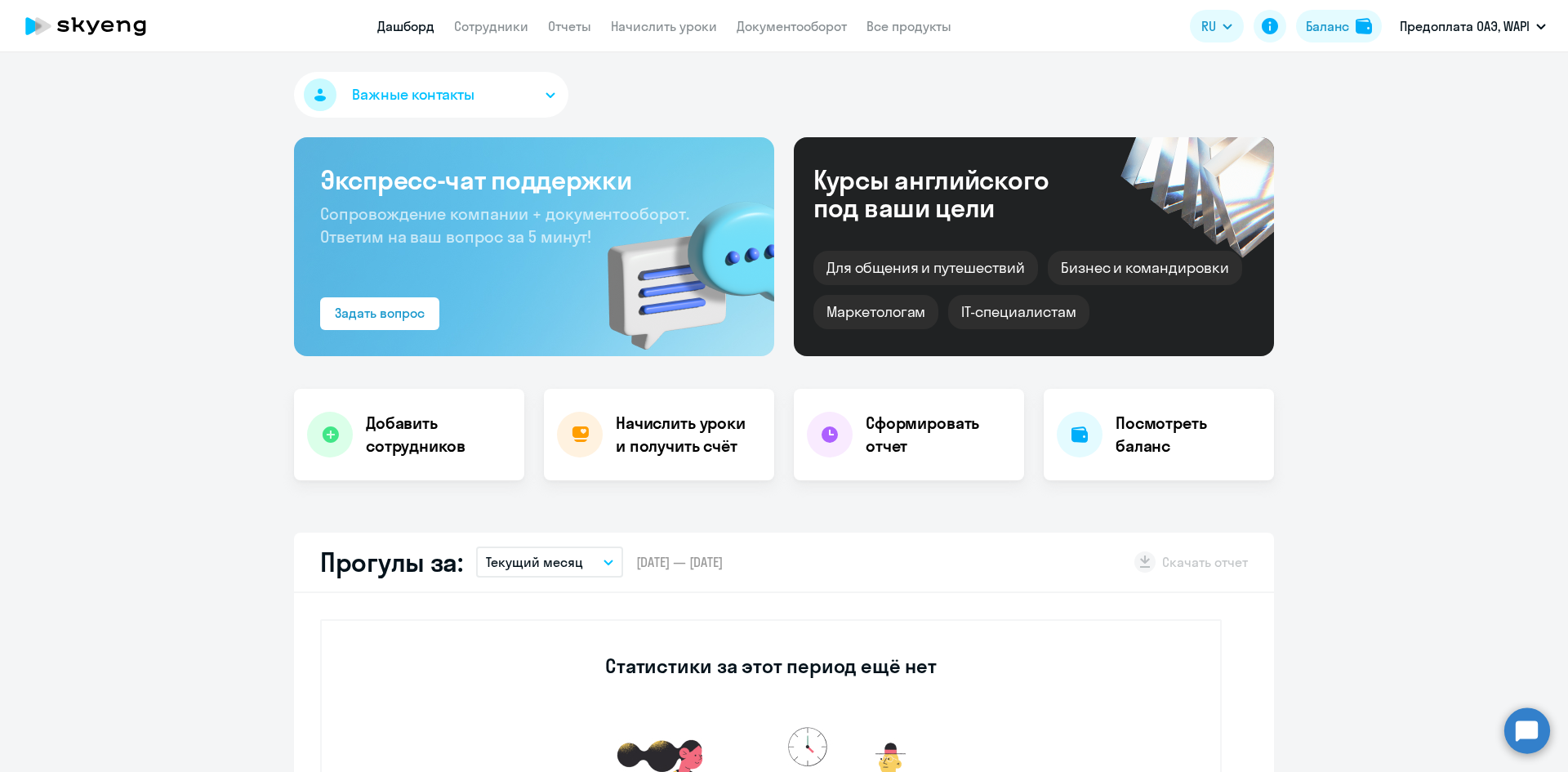
click at [491, 41] on app-header "Дашборд Сотрудники Отчеты Начислить уроки Документооборот Все продукты Дашборд …" at bounding box center [784, 26] width 1568 height 53
click at [490, 21] on link "Сотрудники" at bounding box center [491, 26] width 75 height 16
select select "30"
